Goal: Transaction & Acquisition: Register for event/course

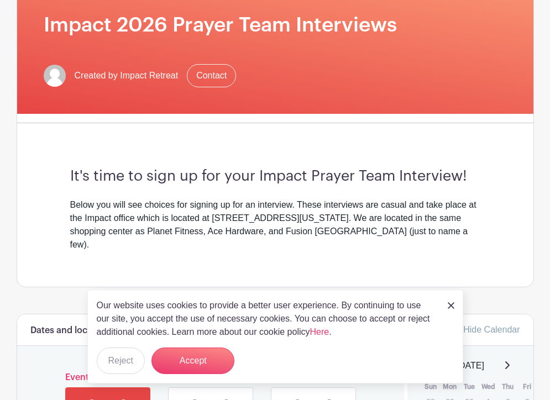
scroll to position [207, 0]
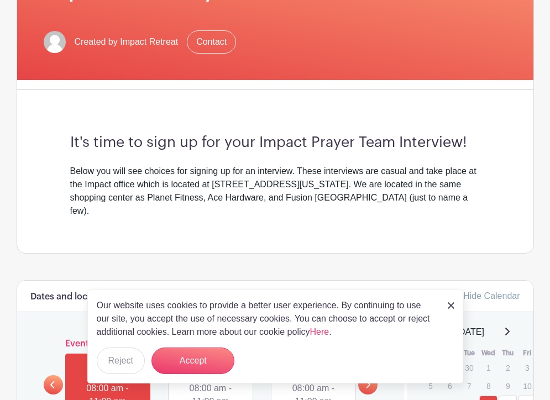
click at [446, 305] on div "Our website uses cookies to provide a better user experience. By continuing to …" at bounding box center [275, 337] width 376 height 94
click at [452, 306] on img at bounding box center [451, 305] width 7 height 7
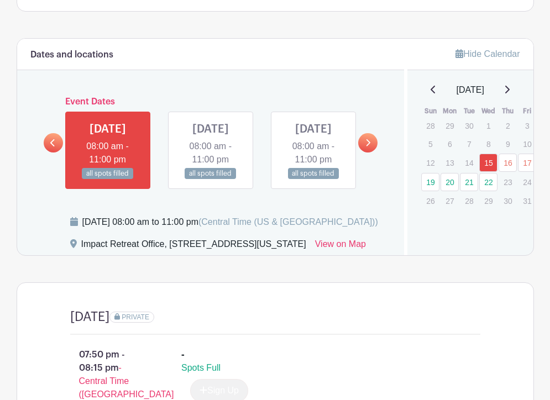
scroll to position [433, 0]
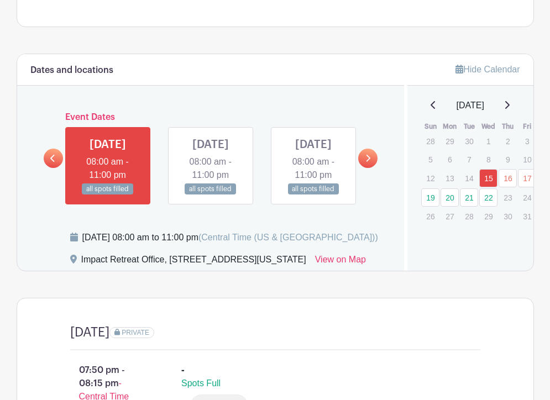
click at [211, 195] on link at bounding box center [211, 195] width 0 height 0
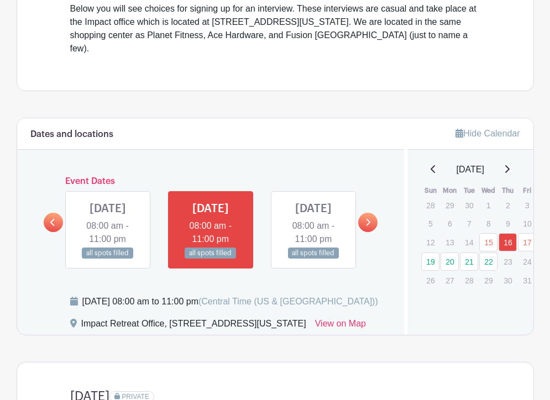
scroll to position [401, 0]
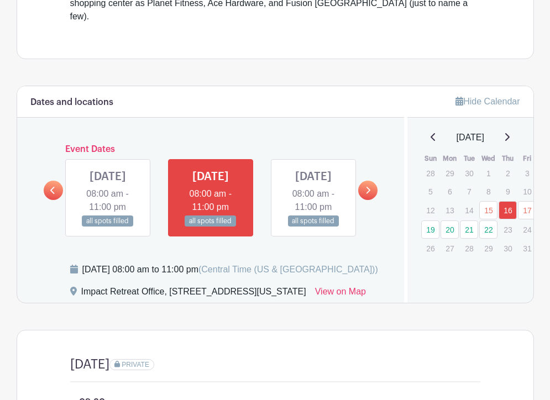
click at [360, 185] on link at bounding box center [367, 190] width 19 height 19
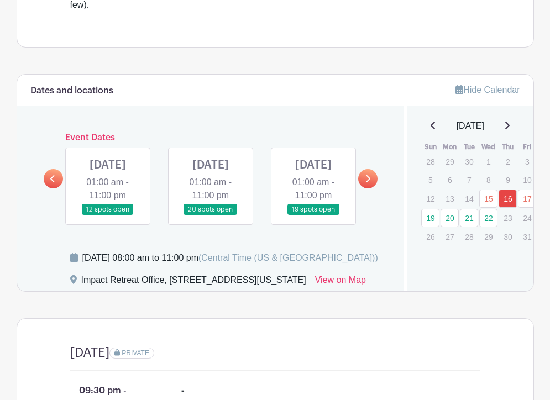
scroll to position [415, 0]
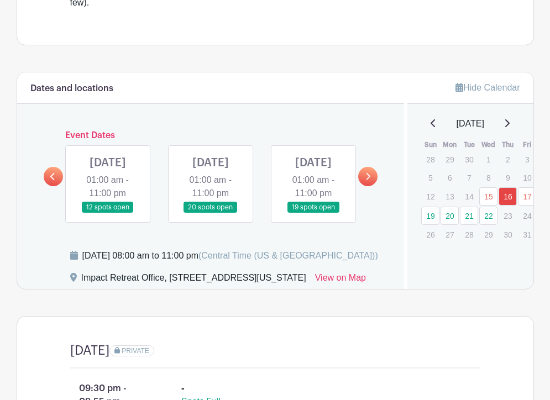
click at [108, 213] on link at bounding box center [108, 213] width 0 height 0
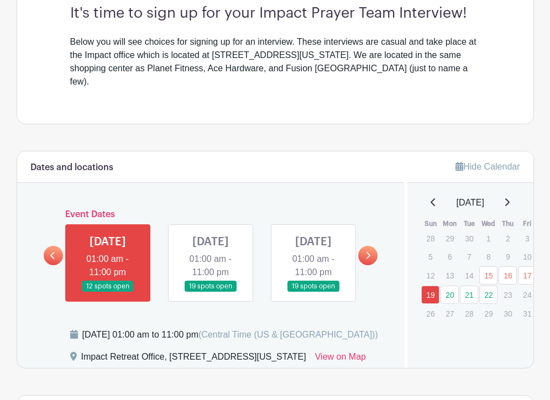
scroll to position [337, 0]
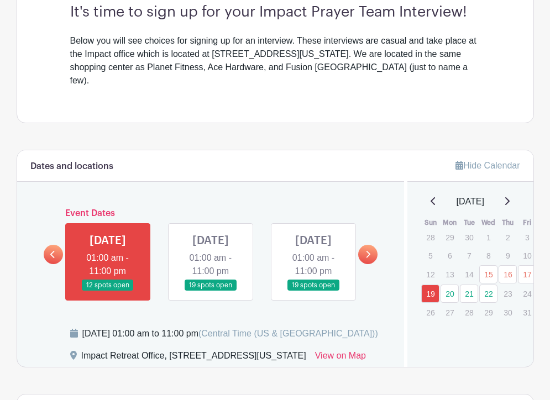
click at [211, 291] on link at bounding box center [211, 291] width 0 height 0
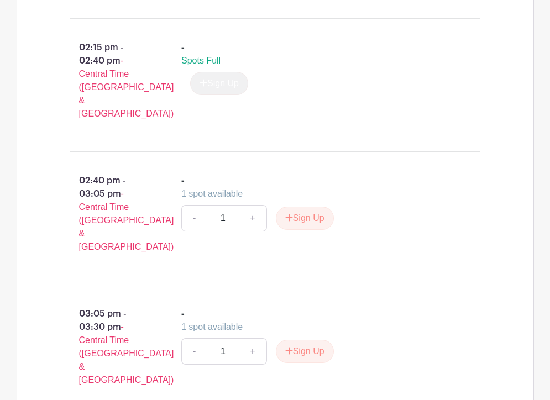
scroll to position [1162, 0]
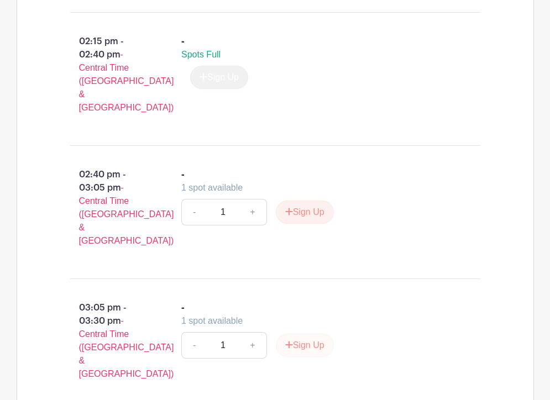
click at [319, 334] on button "Sign Up" at bounding box center [305, 345] width 58 height 23
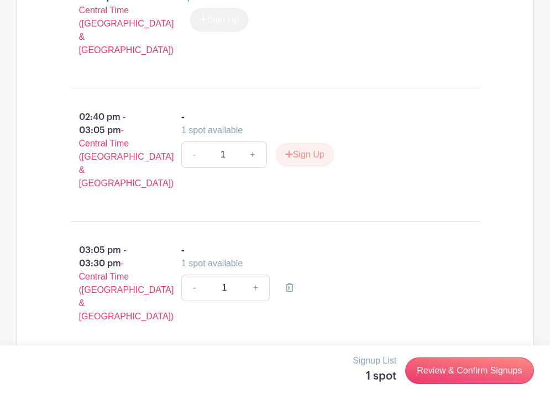
scroll to position [1220, 0]
click at [427, 369] on link "Review & Confirm Signups" at bounding box center [469, 371] width 128 height 27
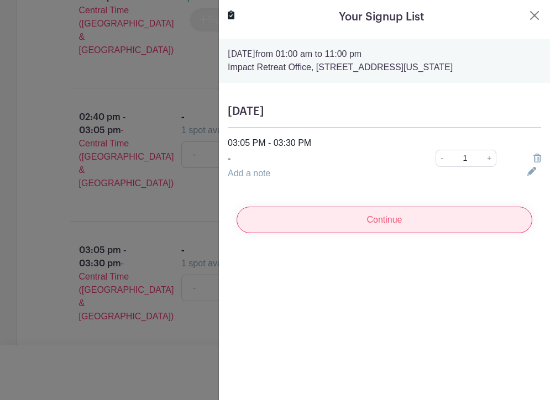
click at [397, 229] on input "Continue" at bounding box center [385, 220] width 296 height 27
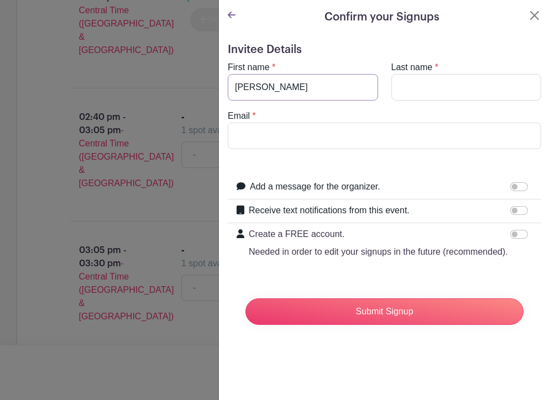
type input "[PERSON_NAME]"
click at [380, 128] on input "Email" at bounding box center [384, 136] width 313 height 27
type input "[EMAIL_ADDRESS][DOMAIN_NAME]"
click at [517, 188] on input "Add a message for the organizer." at bounding box center [519, 186] width 18 height 9
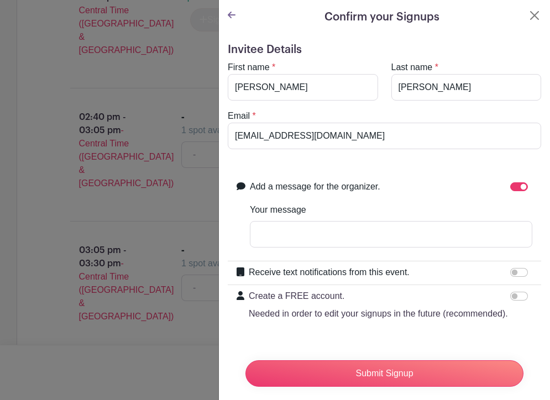
click at [518, 188] on input "Add a message for the organizer." at bounding box center [519, 186] width 18 height 9
checkbox input "false"
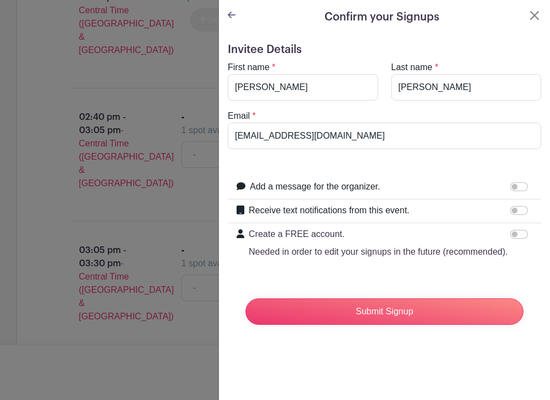
click at [520, 214] on input "Receive text notifications from this event." at bounding box center [519, 210] width 18 height 9
checkbox input "true"
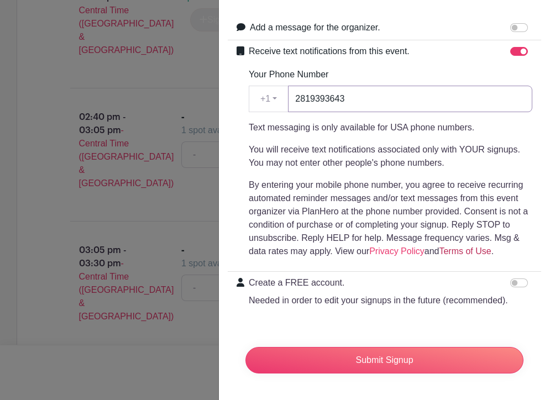
scroll to position [159, 0]
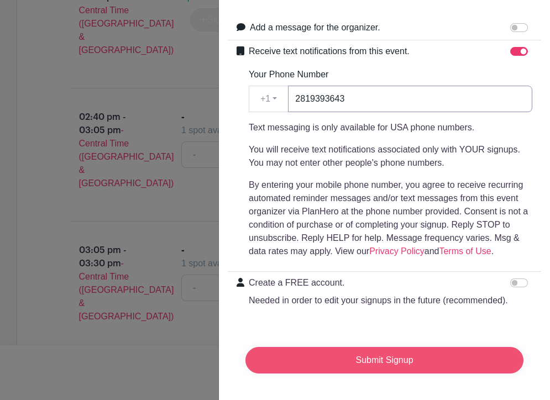
type input "2819393643"
click at [416, 368] on input "Submit Signup" at bounding box center [384, 360] width 278 height 27
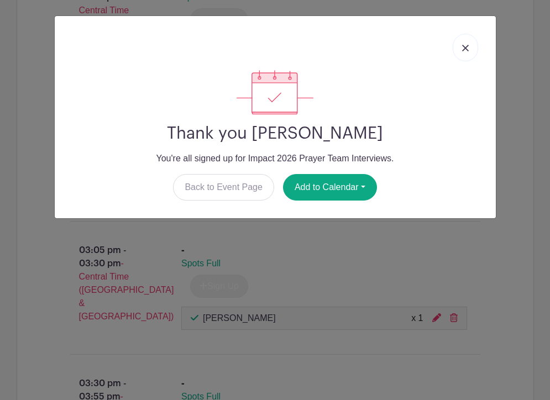
click at [466, 49] on img at bounding box center [465, 48] width 7 height 7
